Goal: Navigation & Orientation: Find specific page/section

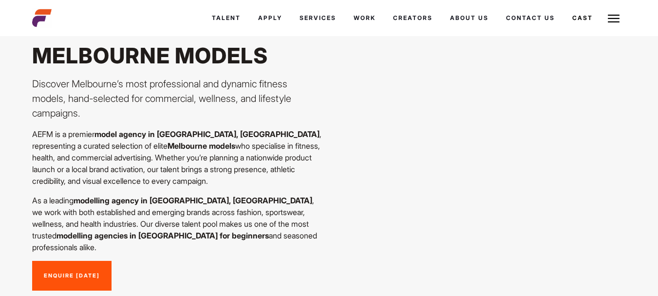
scroll to position [49, 0]
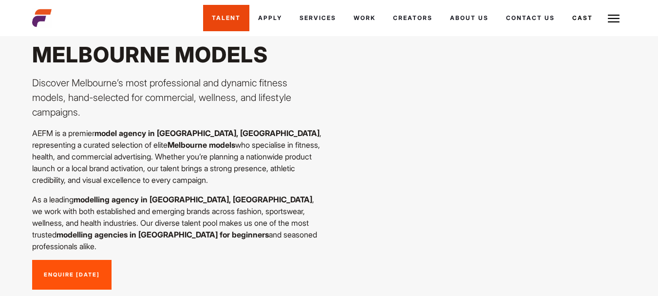
click at [213, 25] on link "Talent" at bounding box center [226, 18] width 46 height 26
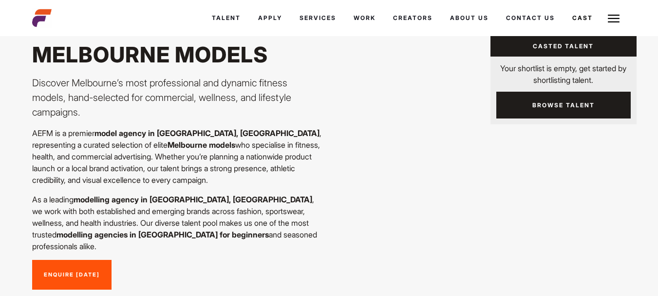
click at [568, 55] on link "Casted Talent" at bounding box center [563, 46] width 146 height 20
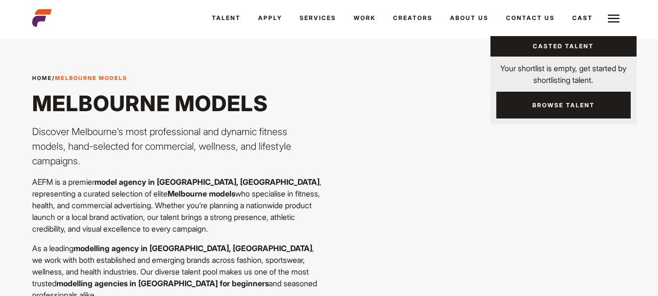
click at [567, 104] on link "Browse Talent" at bounding box center [563, 105] width 134 height 27
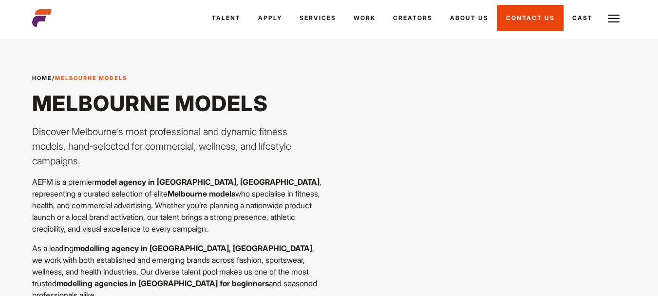
click at [547, 22] on link "Contact Us" at bounding box center [530, 18] width 66 height 26
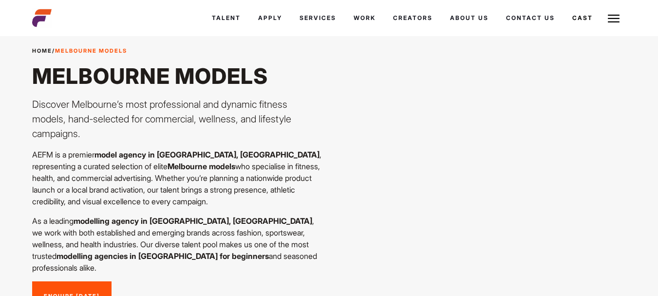
scroll to position [49, 0]
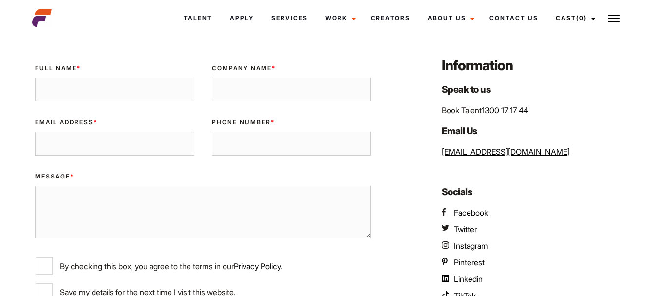
scroll to position [175, 0]
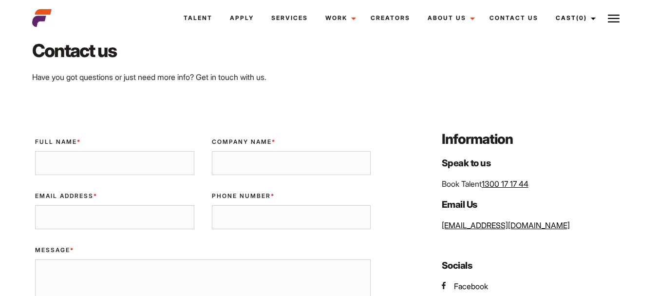
scroll to position [5, 0]
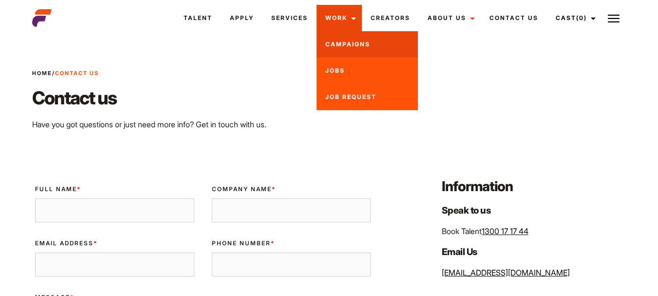
click at [338, 45] on link "Campaigns" at bounding box center [366, 44] width 101 height 26
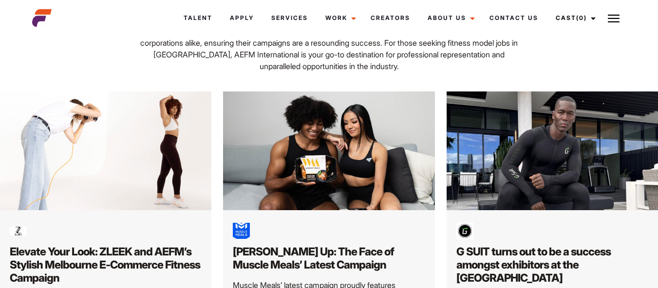
scroll to position [97, 0]
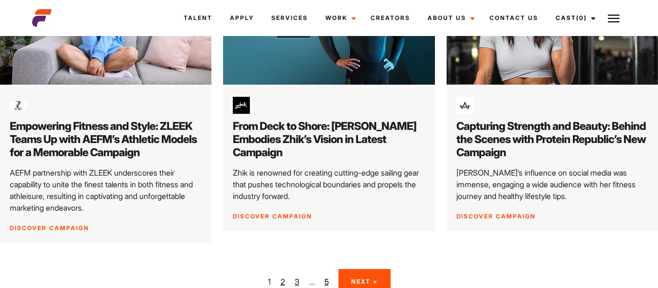
scroll to position [1448, 0]
